Goal: Communication & Community: Answer question/provide support

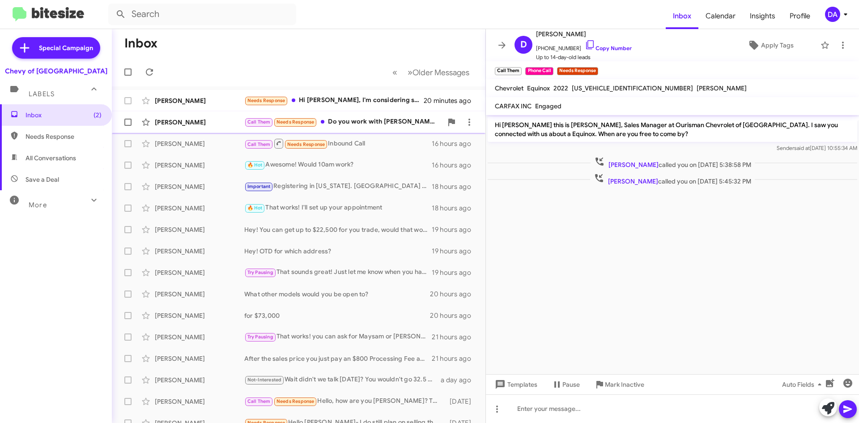
click at [77, 271] on div "Inbox (2) Needs Response All Conversations Save a Deal More Important 🔥 Hot App…" at bounding box center [56, 231] width 112 height 254
click at [148, 76] on icon at bounding box center [149, 72] width 11 height 11
click at [82, 285] on div "Inbox (2) Needs Response All Conversations Save a Deal More Important 🔥 Hot App…" at bounding box center [56, 231] width 112 height 254
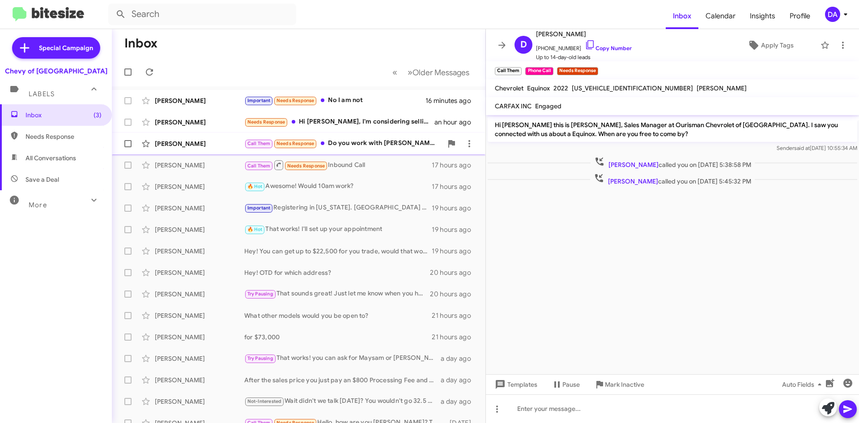
click at [42, 254] on div "Inbox (3) Needs Response All Conversations Save a Deal More Important 🔥 Hot App…" at bounding box center [56, 231] width 112 height 254
click at [153, 68] on span at bounding box center [149, 72] width 18 height 11
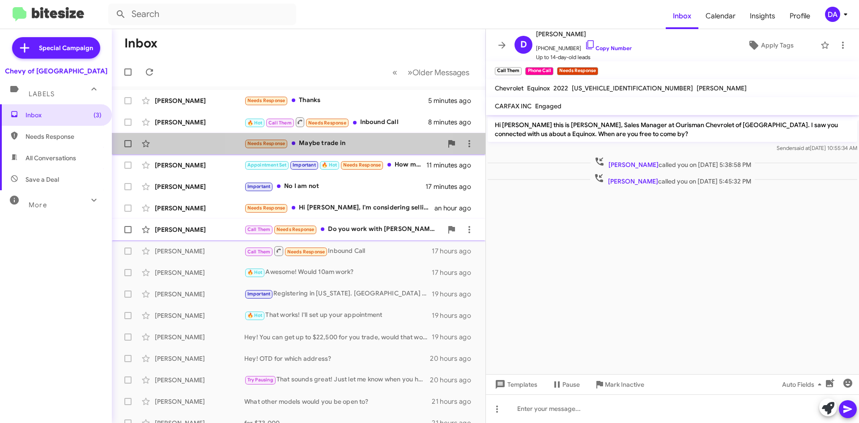
click at [329, 142] on div "Needs Response Maybe trade in" at bounding box center [343, 143] width 198 height 10
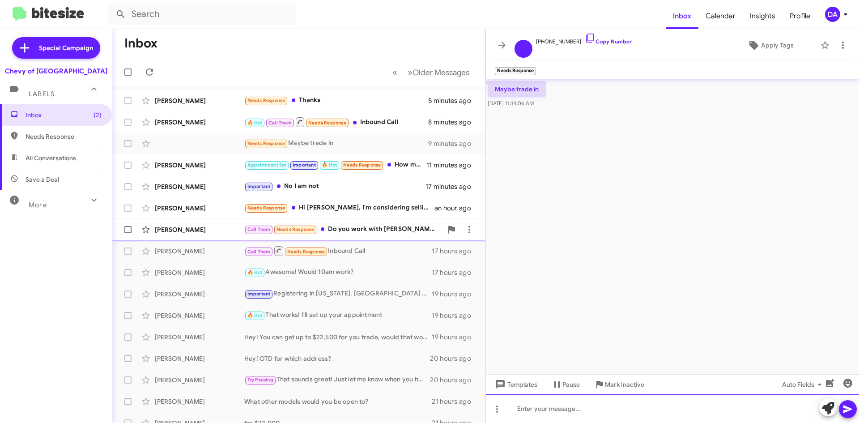
click at [602, 410] on div at bounding box center [672, 408] width 373 height 29
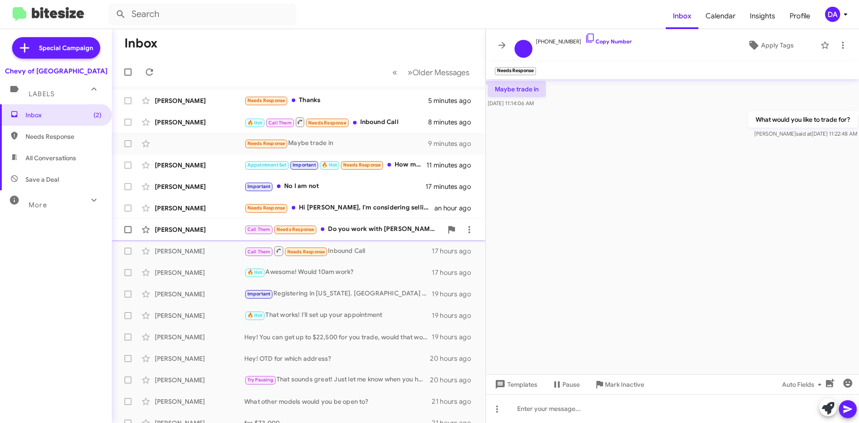
click at [382, 232] on div "Call Them Needs Response Do you work with [PERSON_NAME]? We were expecting him …" at bounding box center [343, 229] width 198 height 10
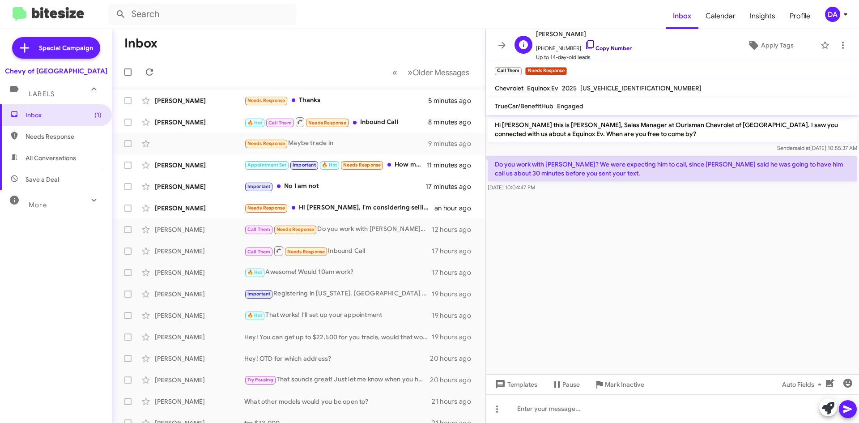
click at [606, 49] on link "Copy Number" at bounding box center [608, 48] width 47 height 7
click at [622, 385] on span "Mark Inactive" at bounding box center [624, 384] width 39 height 16
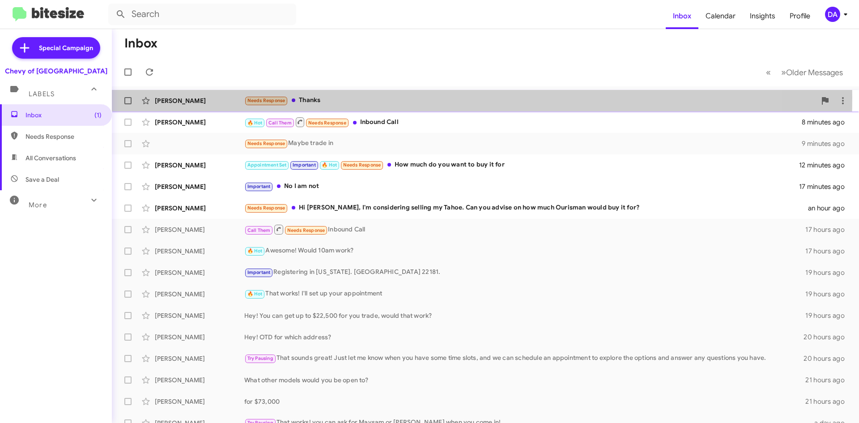
click at [305, 97] on div "Needs Response Thanks" at bounding box center [530, 100] width 572 height 10
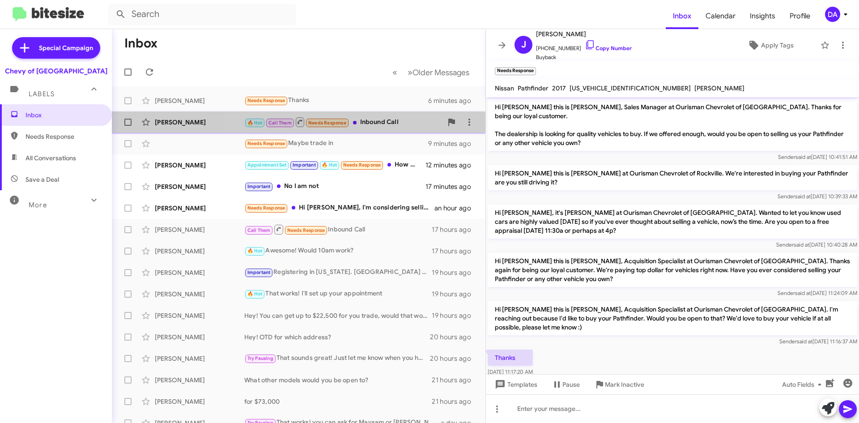
click at [372, 120] on div "🔥 Hot Call Them Needs Response Inbound Call" at bounding box center [343, 121] width 198 height 11
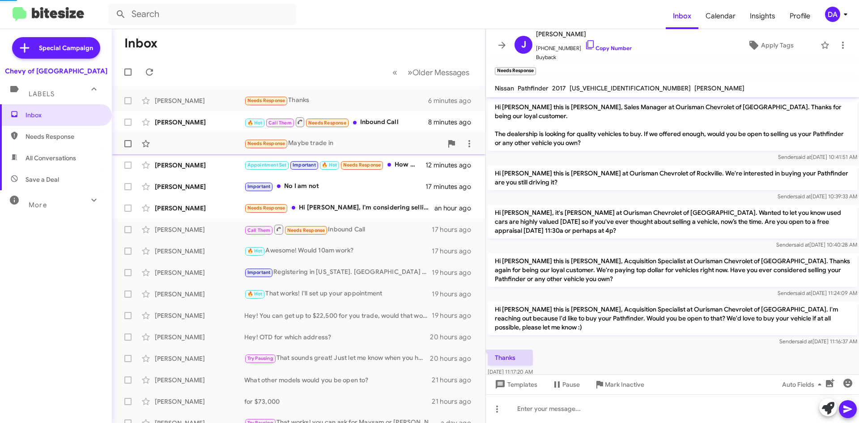
scroll to position [91, 0]
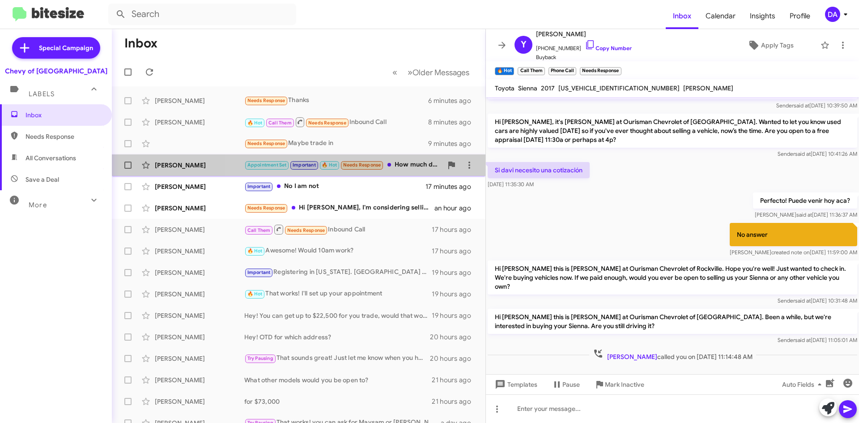
click at [394, 163] on div "Appointment Set Important 🔥 Hot Needs Response How much do you want to buy it f…" at bounding box center [343, 165] width 198 height 10
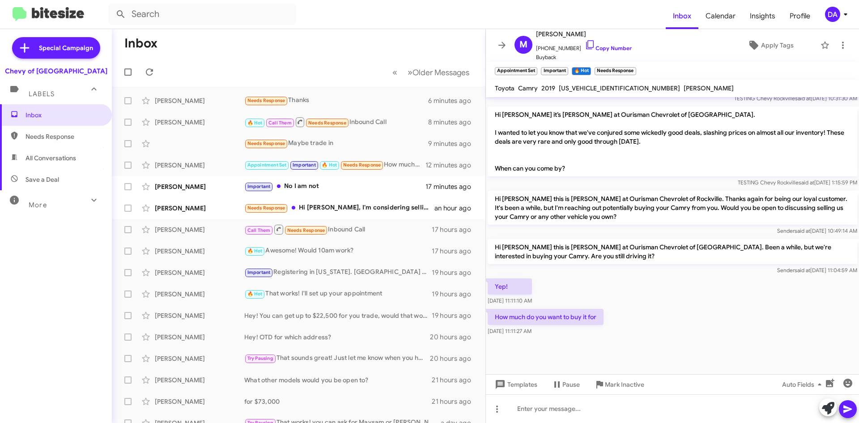
scroll to position [425, 0]
click at [369, 190] on div "Important No I am not" at bounding box center [343, 186] width 198 height 10
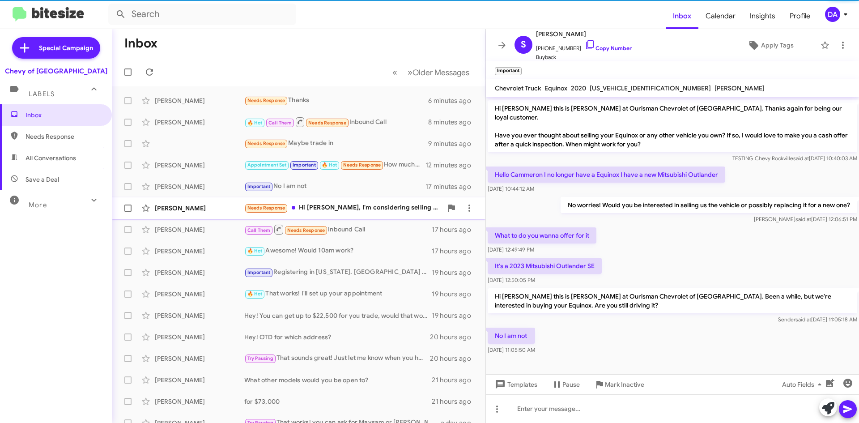
scroll to position [56, 0]
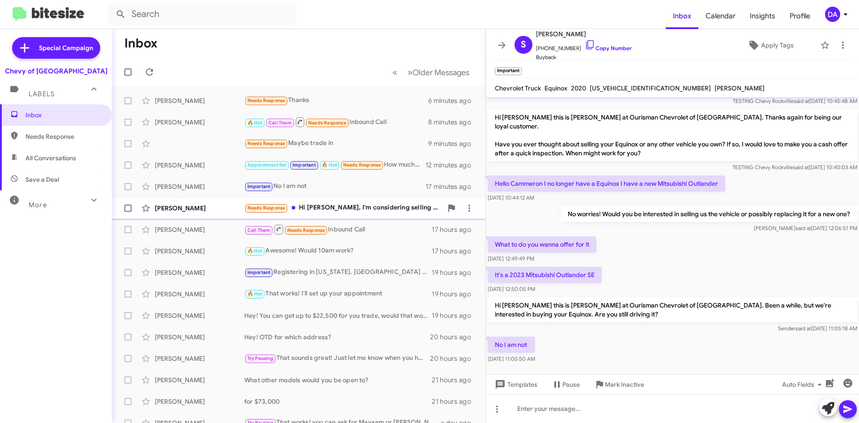
click at [382, 207] on div "Needs Response Hi [PERSON_NAME], I'm considering selling my Tahoe. Can you advi…" at bounding box center [343, 208] width 198 height 10
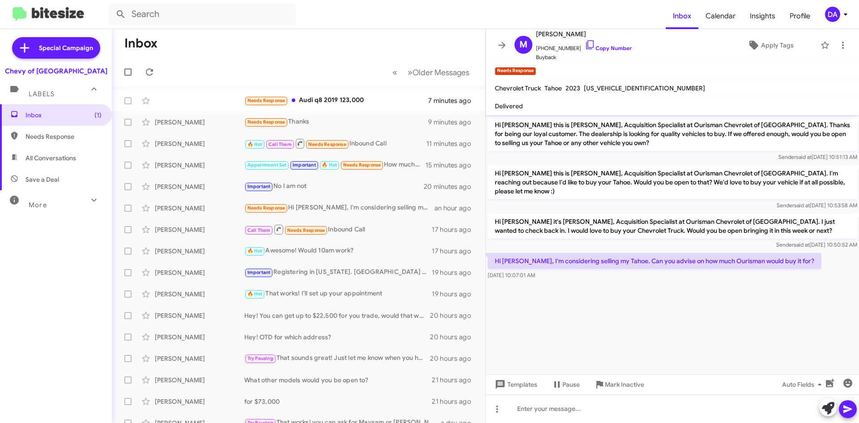
click at [43, 277] on div "Inbox (1) Needs Response All Conversations Save a Deal More Important 🔥 Hot App…" at bounding box center [56, 231] width 112 height 254
click at [153, 73] on icon at bounding box center [149, 72] width 11 height 11
